Goal: Navigation & Orientation: Find specific page/section

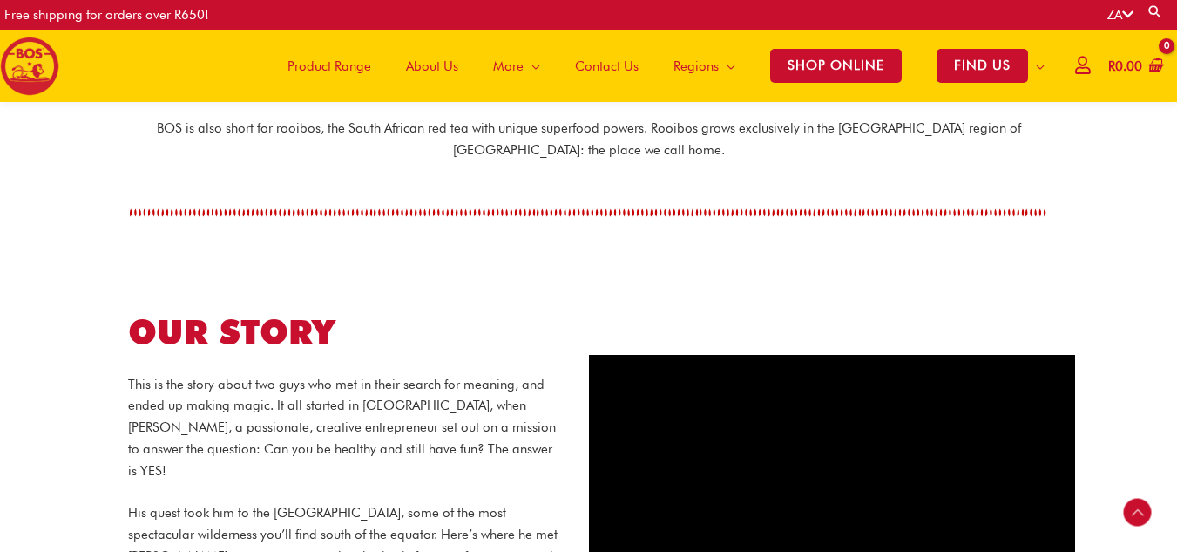
scroll to position [489, 0]
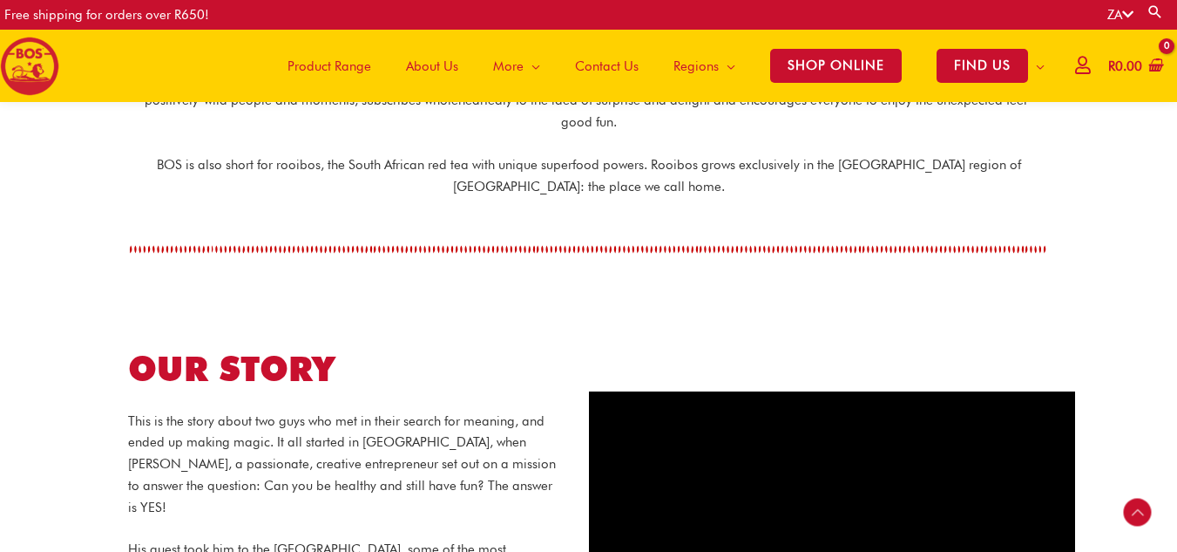
click at [317, 64] on span "Product Range" at bounding box center [330, 66] width 84 height 52
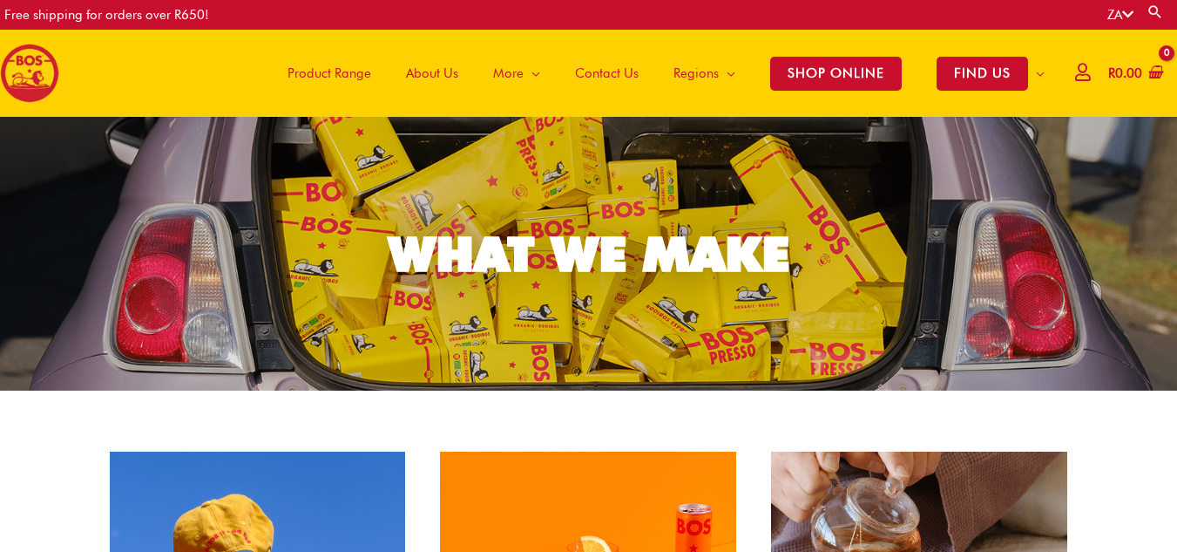
click at [421, 64] on span "About Us" at bounding box center [432, 73] width 52 height 52
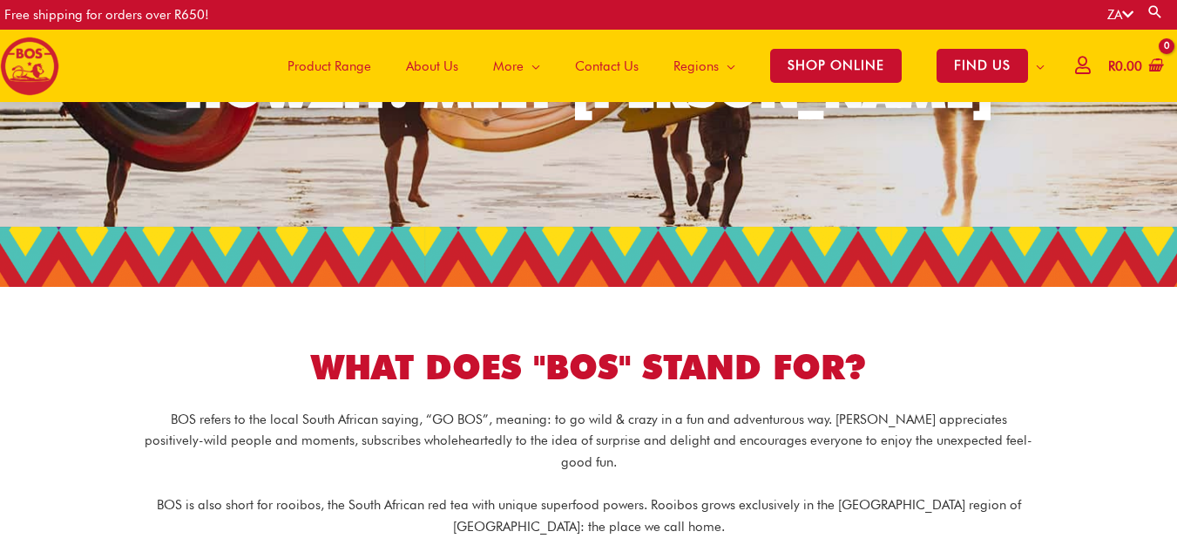
scroll to position [328, 0]
